Goal: Task Accomplishment & Management: Use online tool/utility

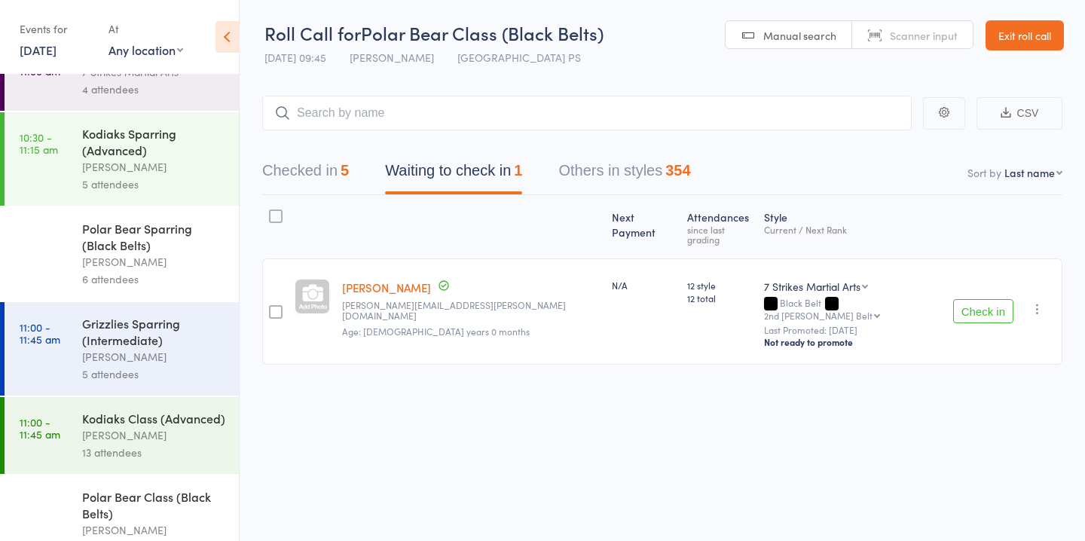
scroll to position [1046, 0]
click at [173, 165] on div "[PERSON_NAME]" at bounding box center [154, 167] width 144 height 17
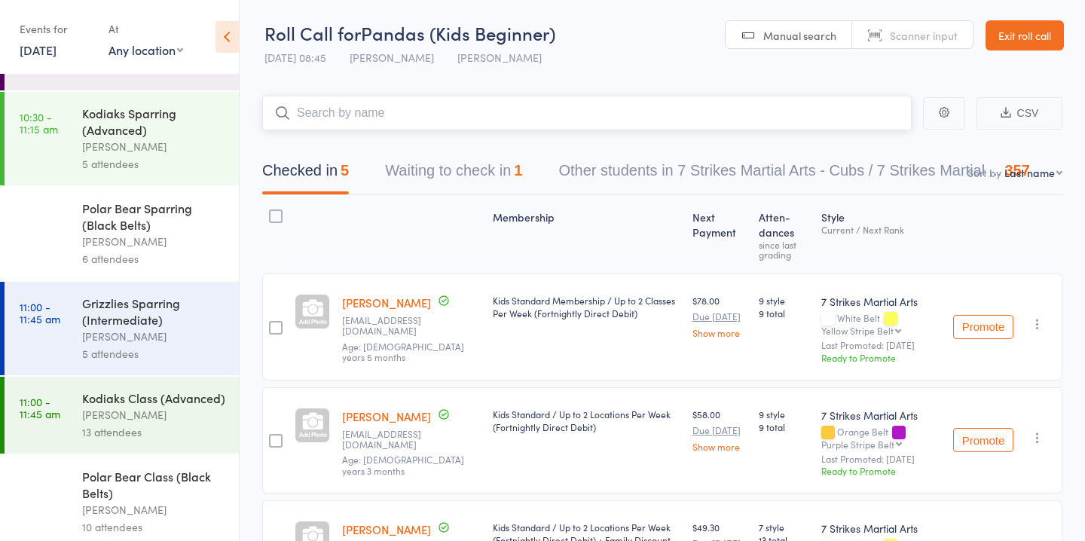
scroll to position [1066, 0]
click at [168, 124] on div "Kodiaks Sparring (Advanced)" at bounding box center [154, 121] width 144 height 33
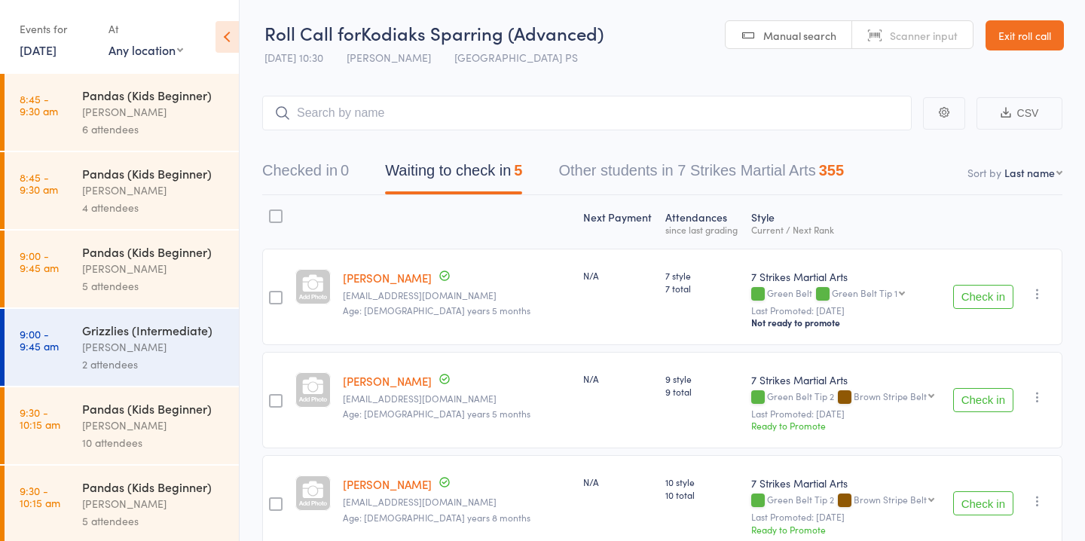
click at [977, 301] on button "Check in" at bounding box center [983, 297] width 60 height 24
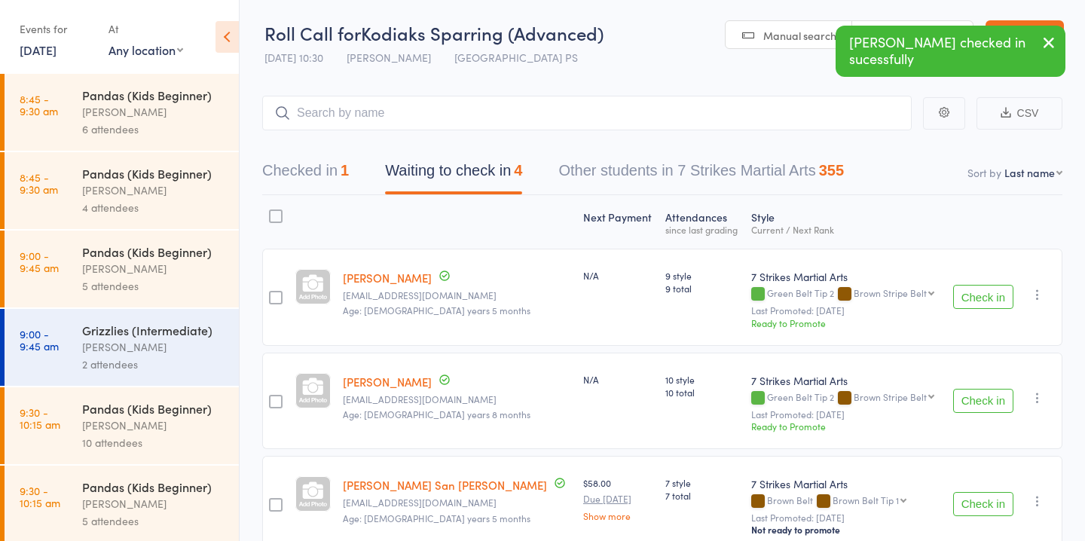
click at [985, 297] on button "Check in" at bounding box center [983, 297] width 60 height 24
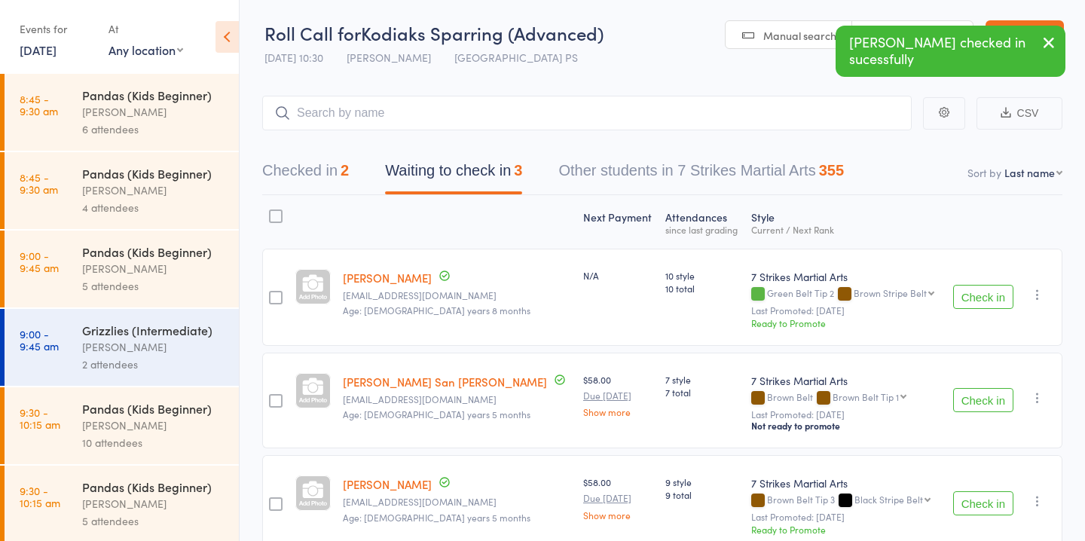
click at [985, 297] on button "Check in" at bounding box center [983, 297] width 60 height 24
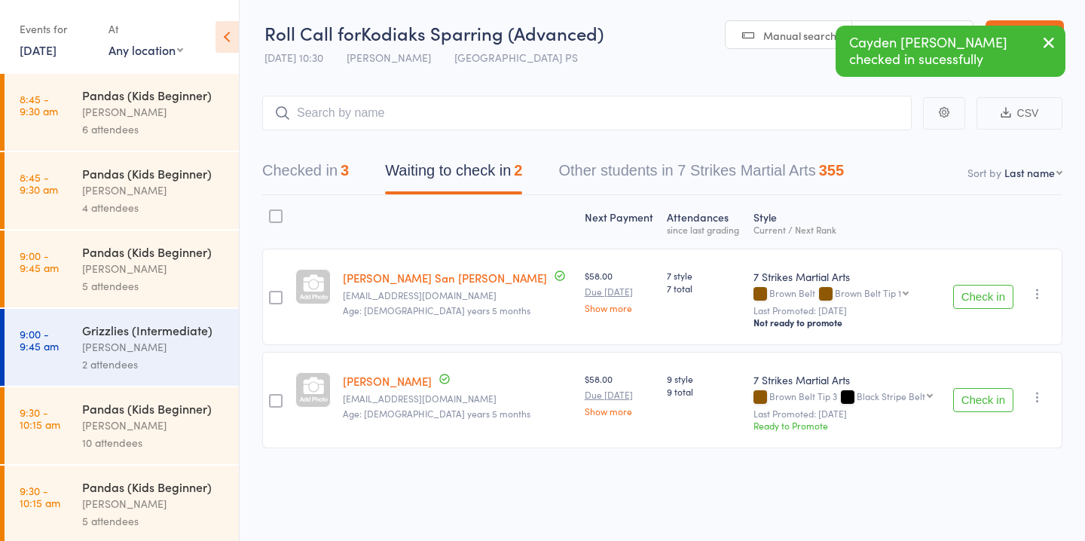
click at [985, 297] on button "Check in" at bounding box center [983, 297] width 60 height 24
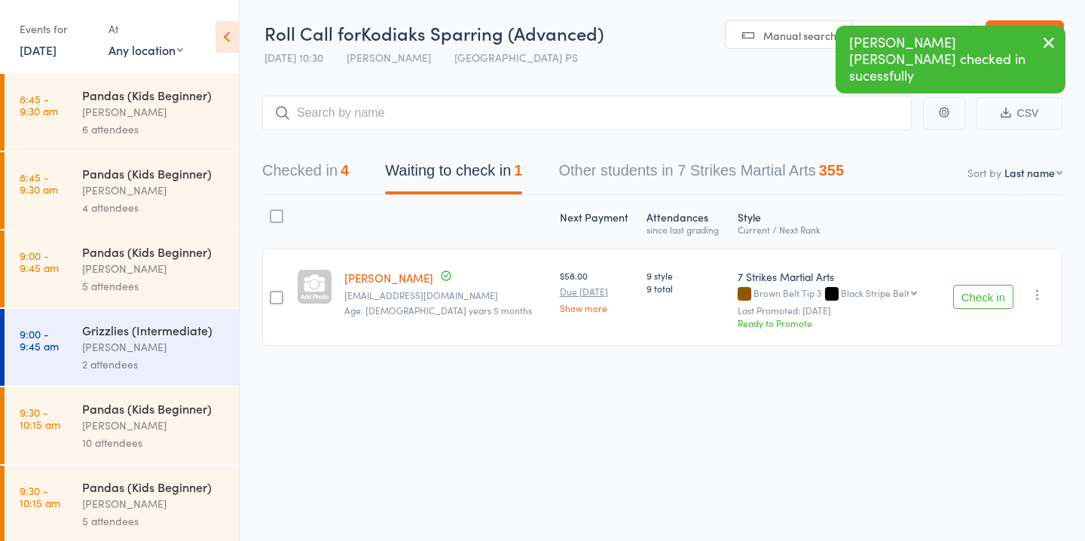
click at [985, 297] on button "Check in" at bounding box center [983, 297] width 60 height 24
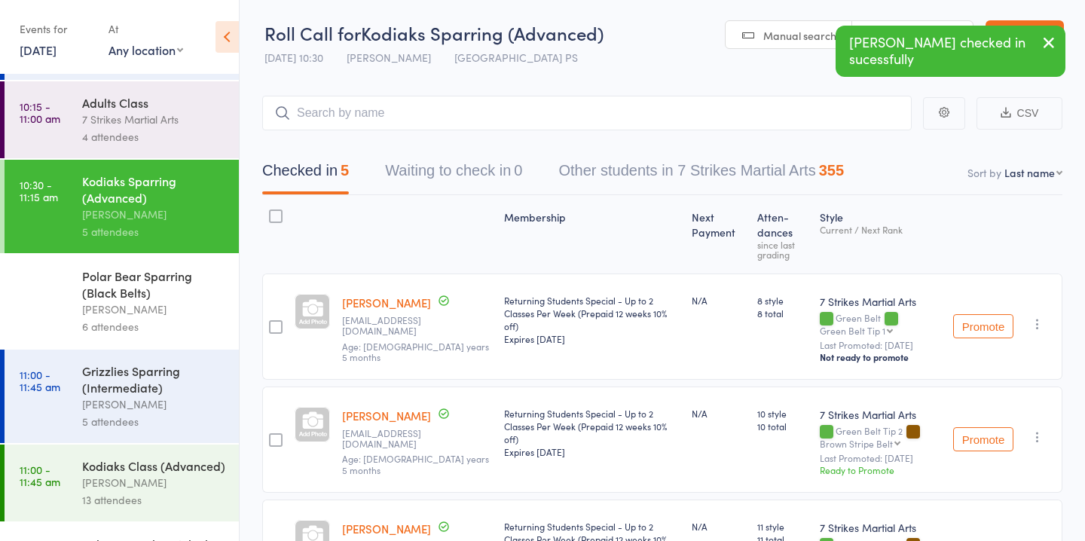
scroll to position [1000, 0]
click at [130, 331] on div "6 attendees" at bounding box center [154, 325] width 144 height 17
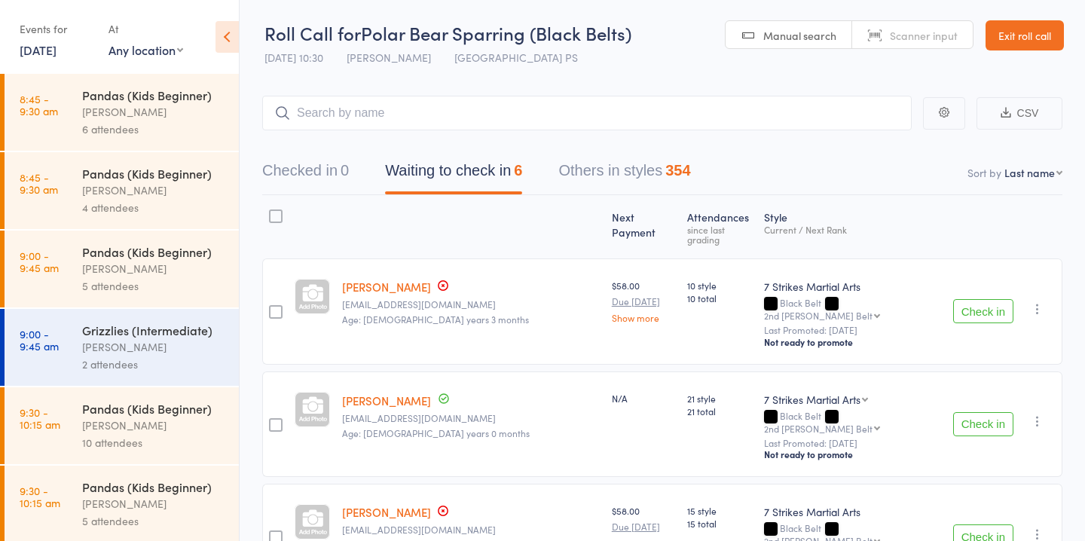
click at [991, 299] on button "Check in" at bounding box center [983, 311] width 60 height 24
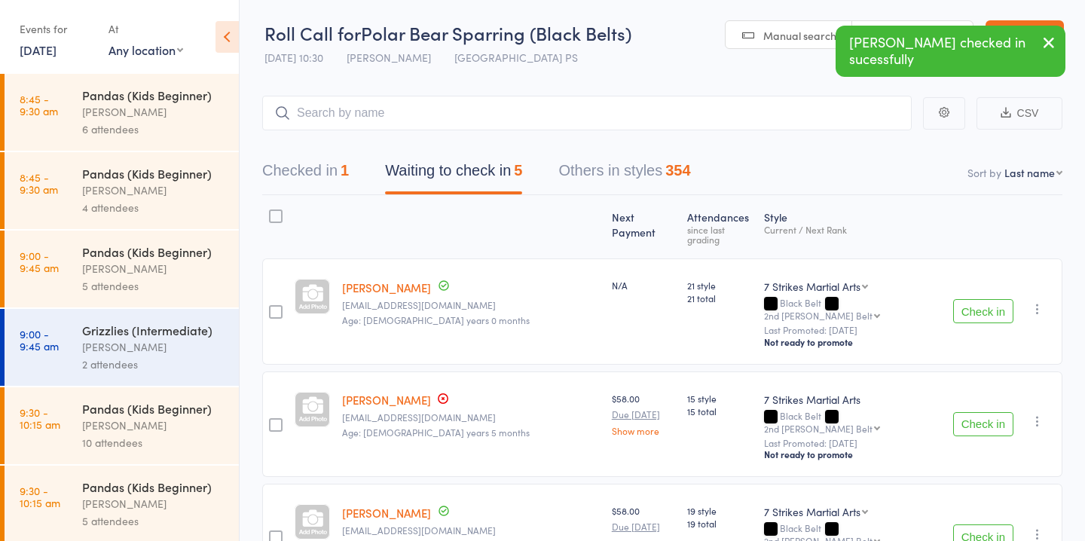
click at [984, 299] on button "Check in" at bounding box center [983, 311] width 60 height 24
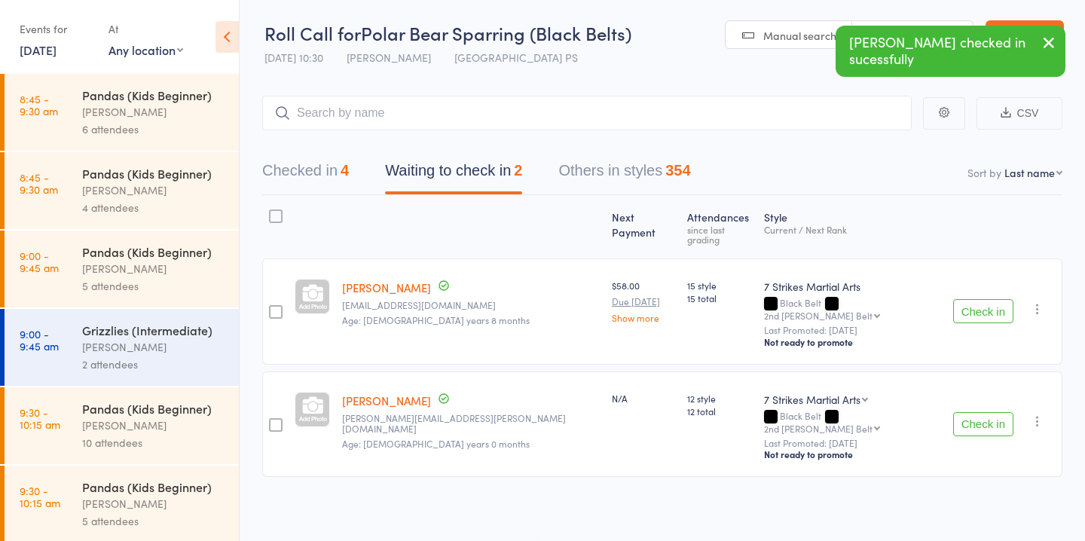
click at [983, 299] on button "Check in" at bounding box center [983, 311] width 60 height 24
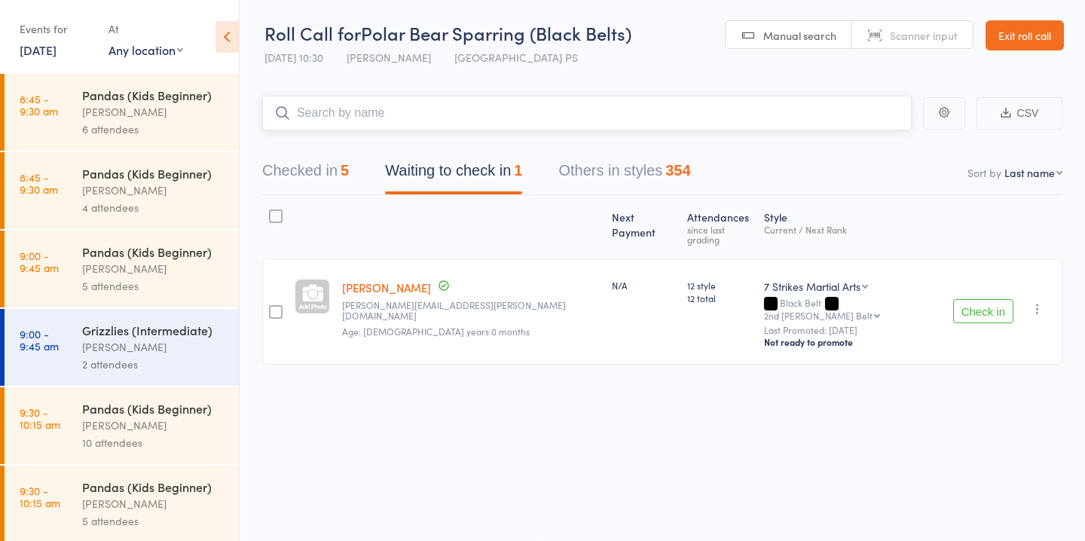
click at [730, 123] on input "search" at bounding box center [587, 113] width 650 height 35
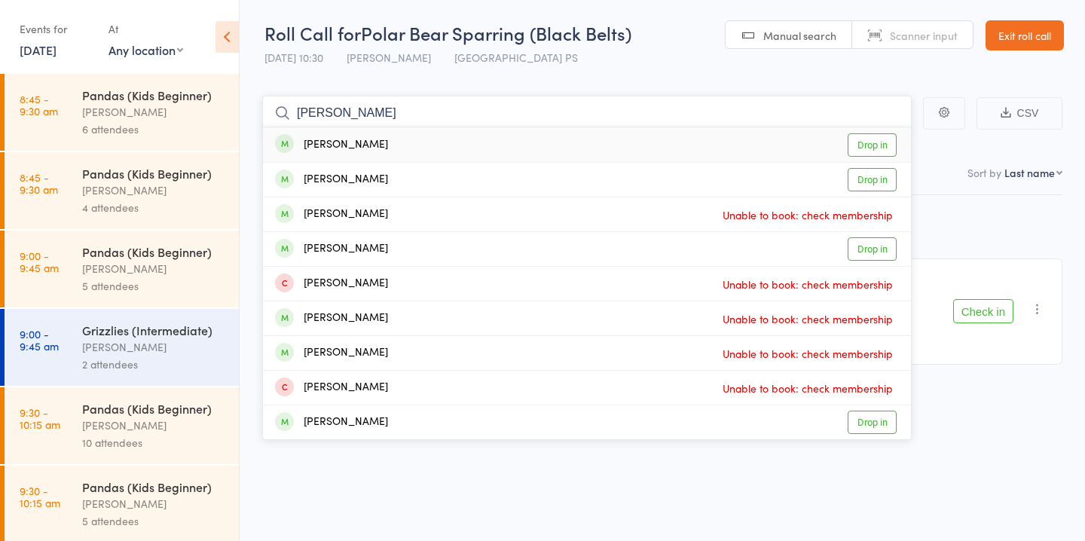
type input "[PERSON_NAME]"
click at [876, 149] on link "Drop in" at bounding box center [872, 144] width 49 height 23
